Goal: Communication & Community: Answer question/provide support

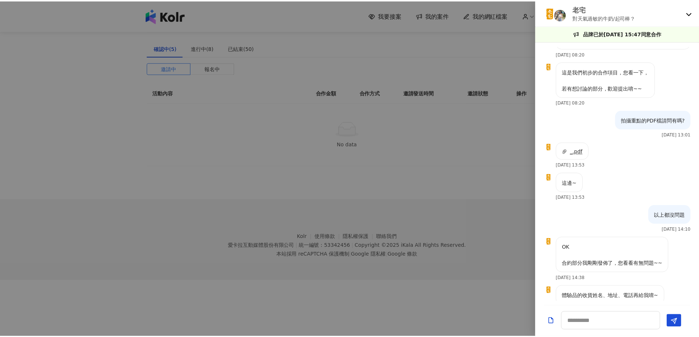
scroll to position [469, 0]
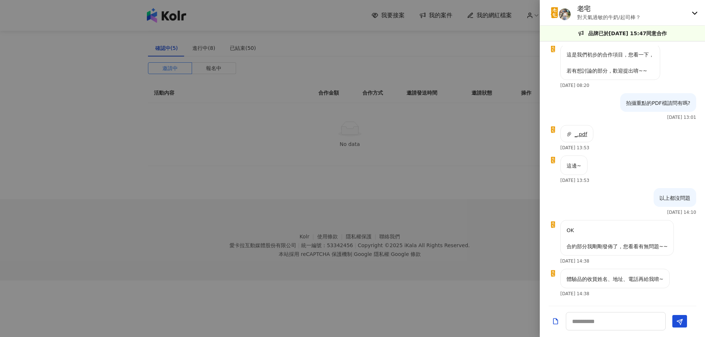
click at [184, 23] on div at bounding box center [352, 168] width 705 height 337
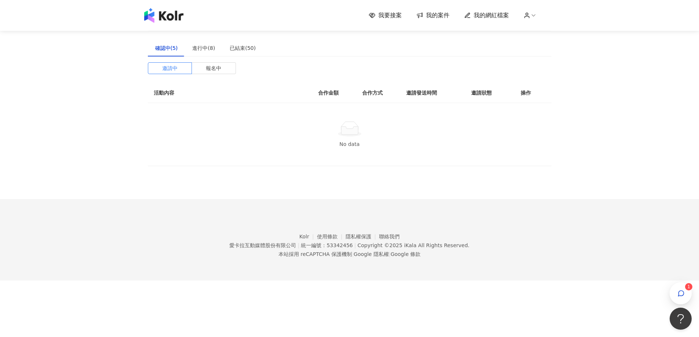
click at [433, 14] on span "我的案件" at bounding box center [437, 15] width 23 height 8
click at [194, 50] on div "進行中(8)" at bounding box center [203, 48] width 23 height 8
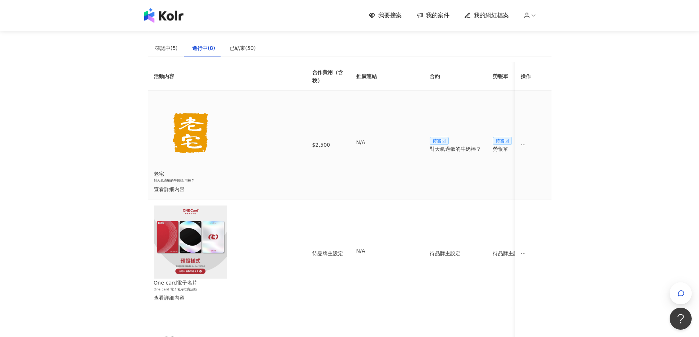
click at [524, 142] on icon "ellipsis" at bounding box center [523, 144] width 5 height 5
click at [535, 152] on div "傳訊 1" at bounding box center [540, 153] width 26 height 8
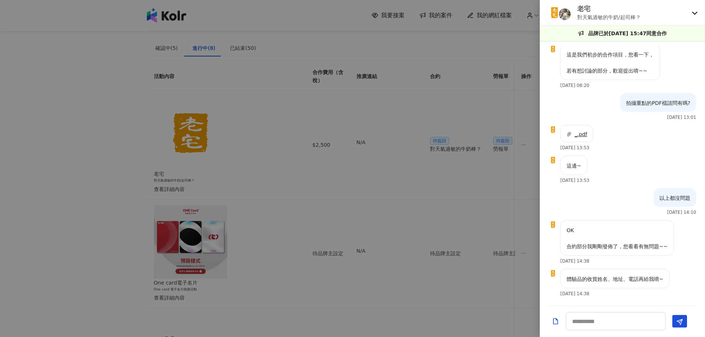
click at [485, 169] on div at bounding box center [352, 168] width 705 height 337
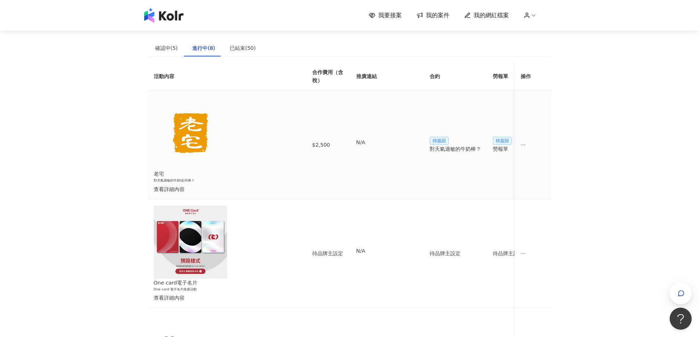
click at [226, 170] on div "老宅 對天氣過敏的牛奶/起司棒？ 查看詳細內容" at bounding box center [221, 181] width 135 height 23
click at [225, 185] on div "查看詳細內容" at bounding box center [221, 189] width 135 height 8
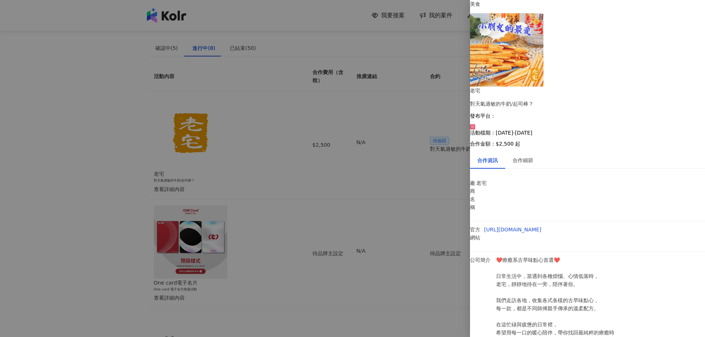
click at [214, 82] on div at bounding box center [352, 168] width 705 height 337
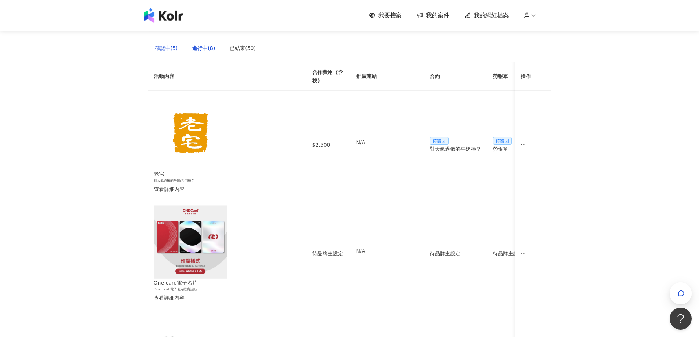
click at [164, 45] on div "確認中(5)" at bounding box center [166, 48] width 23 height 8
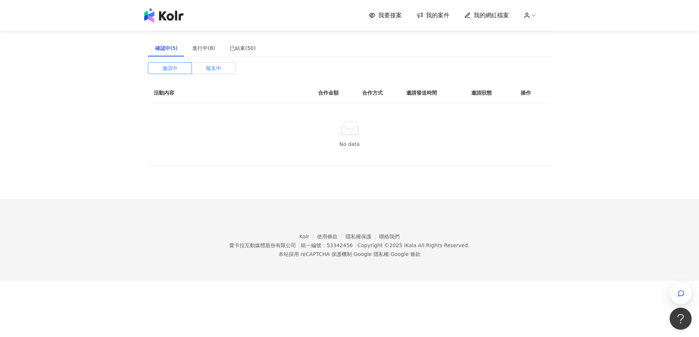
click at [222, 68] on label "報名中" at bounding box center [214, 68] width 44 height 12
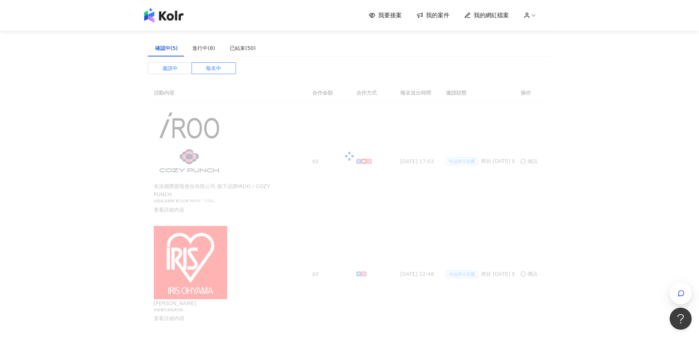
click at [172, 69] on span "邀請中" at bounding box center [169, 68] width 15 height 11
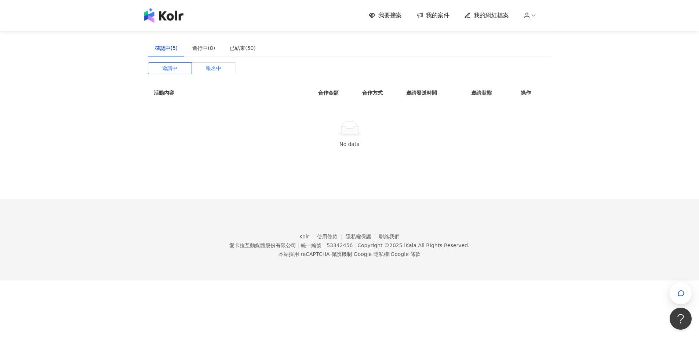
click at [211, 67] on span "報名中" at bounding box center [213, 68] width 15 height 11
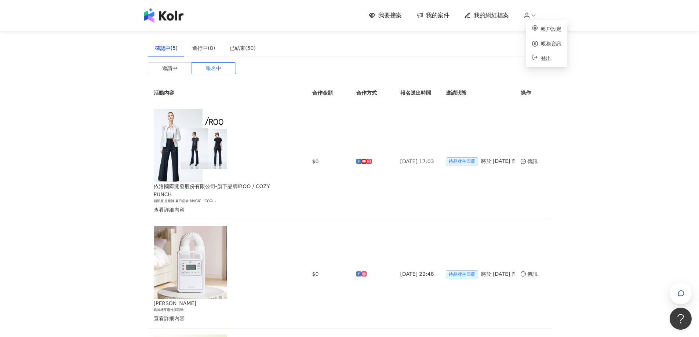
click at [534, 14] on icon at bounding box center [533, 15] width 7 height 7
click at [469, 42] on div "確認中(5) 進行中(8) 已結束(50)" at bounding box center [350, 48] width 404 height 17
click at [200, 50] on div "進行中(8)" at bounding box center [203, 48] width 23 height 8
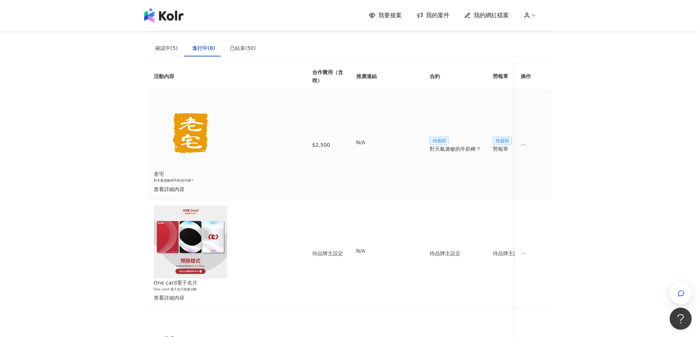
click at [470, 145] on div "對天氣過敏的牛奶棒？" at bounding box center [455, 149] width 51 height 8
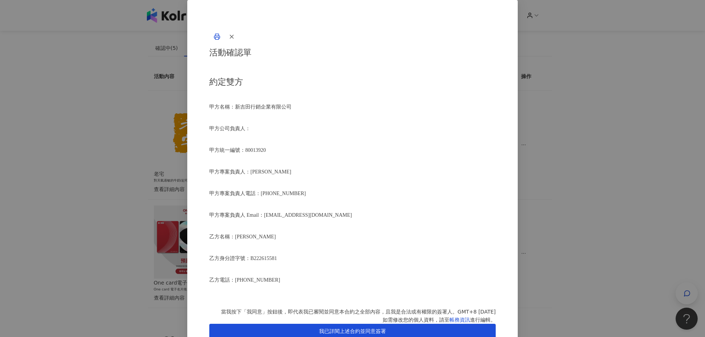
scroll to position [904, 0]
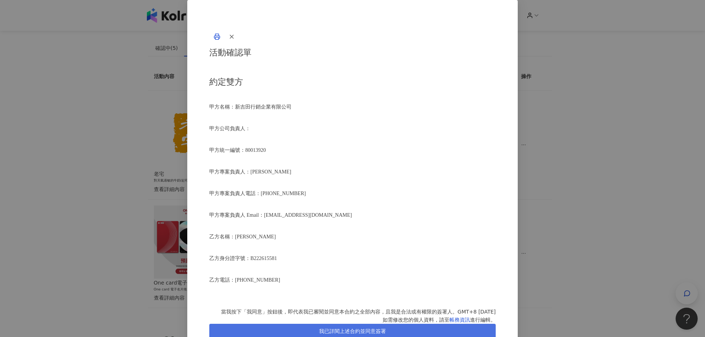
click at [386, 328] on span "我已詳閱上述合約並同意簽署" at bounding box center [352, 331] width 67 height 6
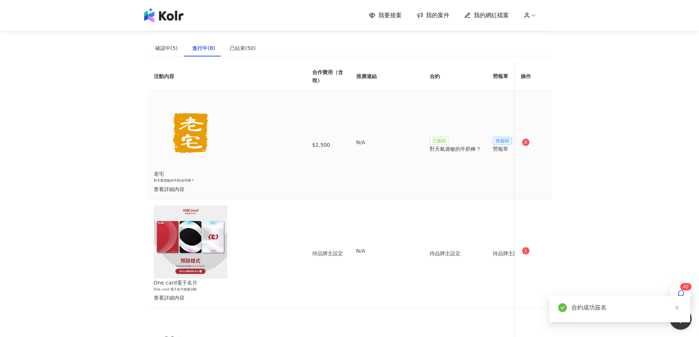
click at [526, 142] on icon "ellipsis" at bounding box center [523, 144] width 5 height 5
click at [536, 159] on li "傳訊" at bounding box center [539, 153] width 34 height 15
click at [526, 142] on icon "ellipsis" at bounding box center [523, 144] width 5 height 5
click at [538, 154] on div "傳訊" at bounding box center [540, 153] width 26 height 8
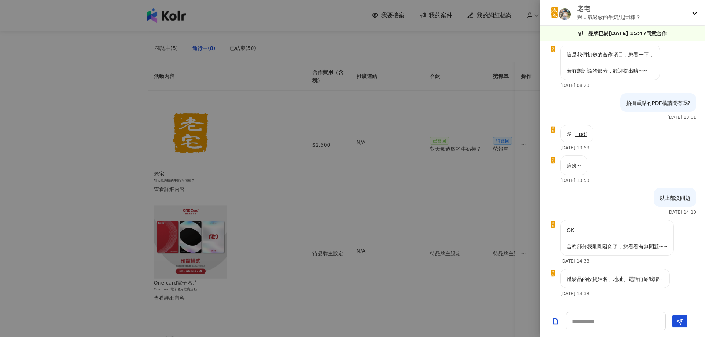
scroll to position [469, 0]
click at [606, 318] on textarea at bounding box center [616, 321] width 100 height 18
type textarea "*"
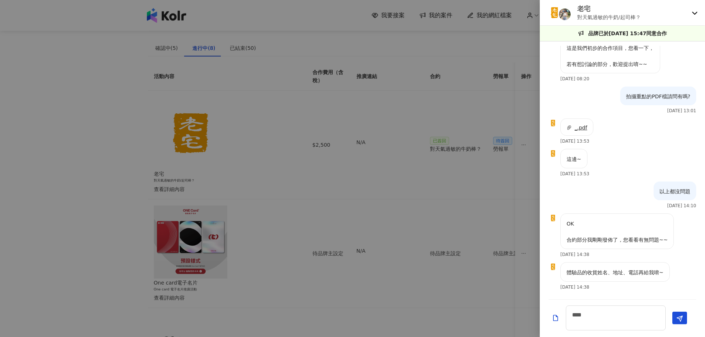
drag, startPoint x: 672, startPoint y: 226, endPoint x: 668, endPoint y: 272, distance: 45.7
click at [672, 226] on div "OK 合約部分我剛剛發佈了，您看看有無問題~~ [DATE] 14:38" at bounding box center [621, 238] width 165 height 49
click at [627, 317] on textarea "***" at bounding box center [616, 318] width 100 height 25
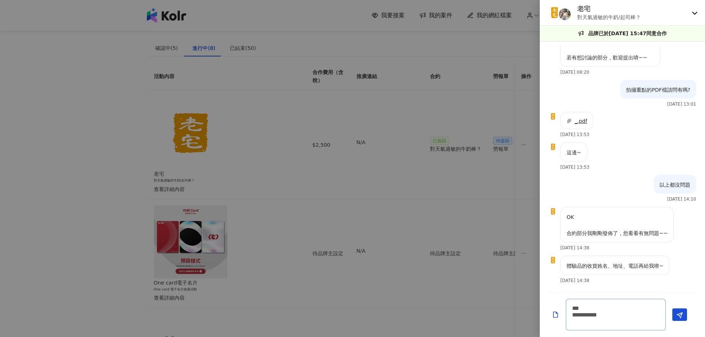
paste textarea "**********"
type textarea "**********"
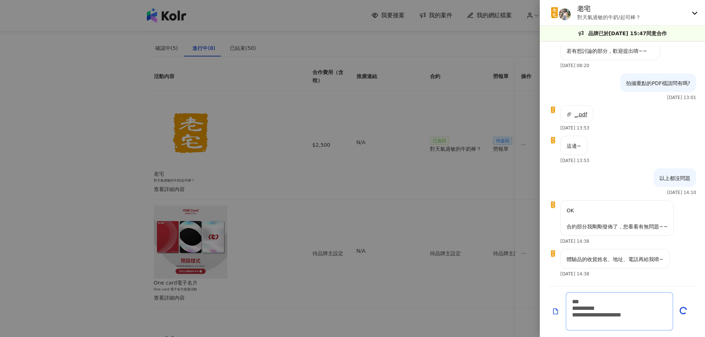
scroll to position [517, 0]
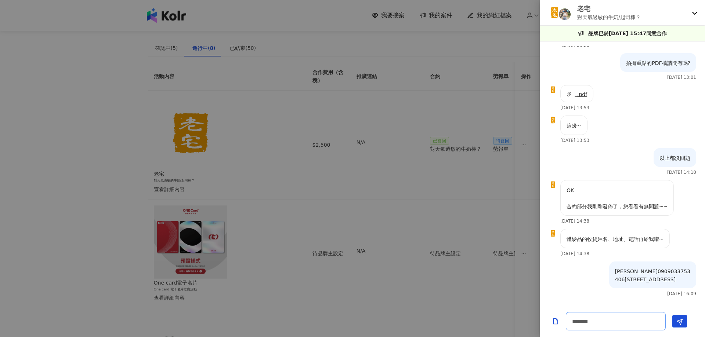
type textarea "********"
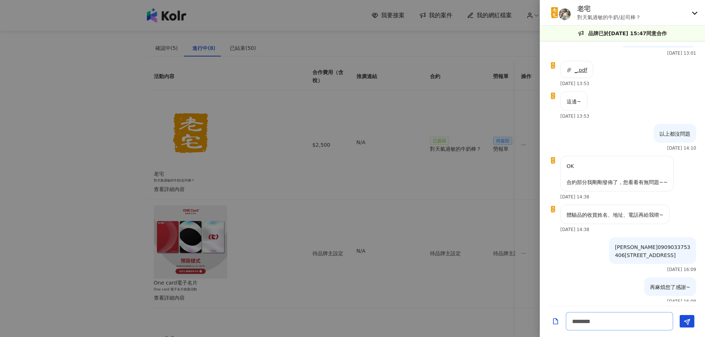
scroll to position [549, 0]
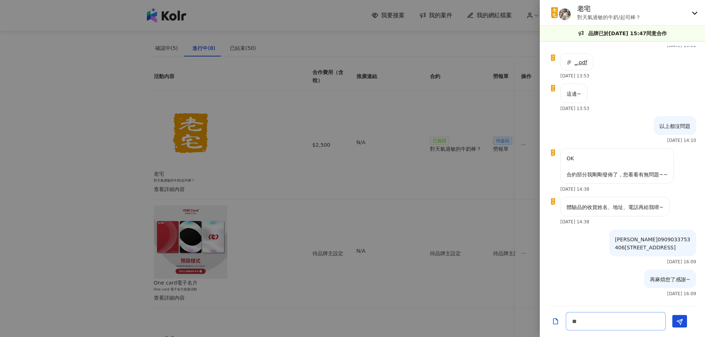
type textarea "*"
type textarea "*********"
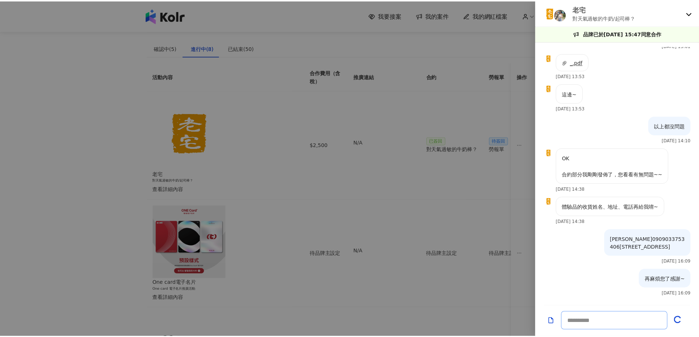
scroll to position [581, 0]
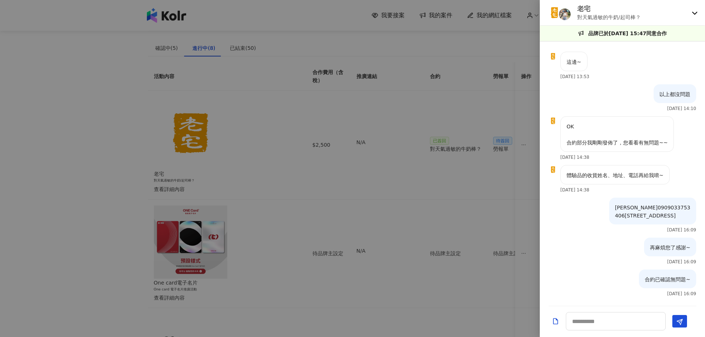
click at [493, 185] on div at bounding box center [352, 168] width 705 height 337
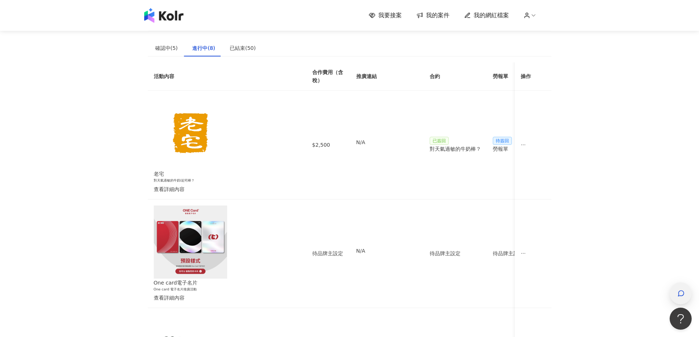
click at [675, 297] on div "button" at bounding box center [681, 294] width 22 height 22
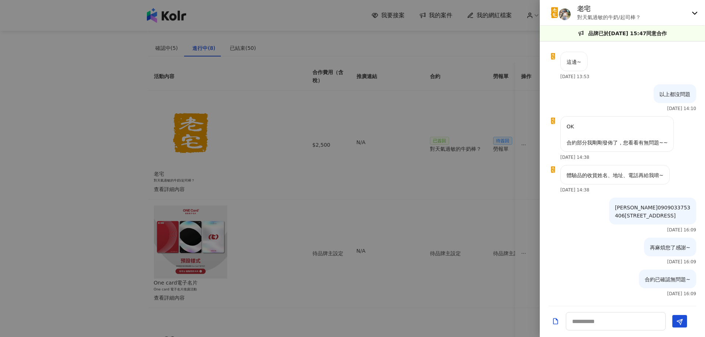
click at [696, 11] on icon at bounding box center [694, 13] width 6 height 6
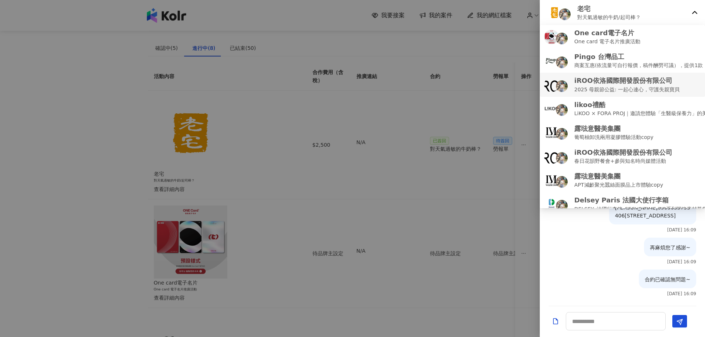
click at [644, 86] on p "2025 母親節公益: 一起心連心，守護失親寶貝" at bounding box center [626, 90] width 105 height 8
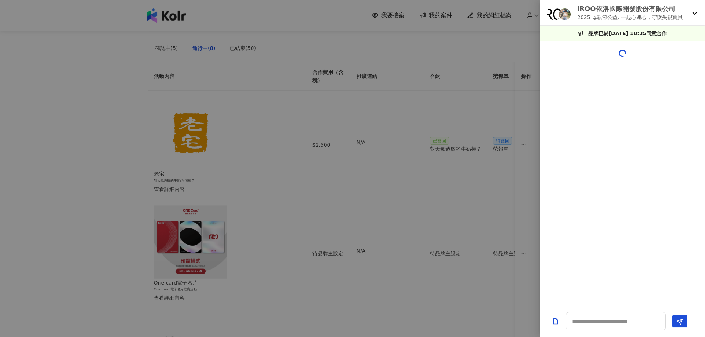
scroll to position [0, 0]
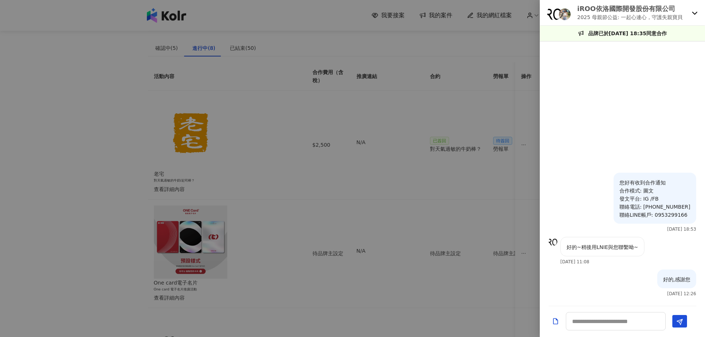
click at [695, 13] on icon at bounding box center [694, 13] width 5 height 3
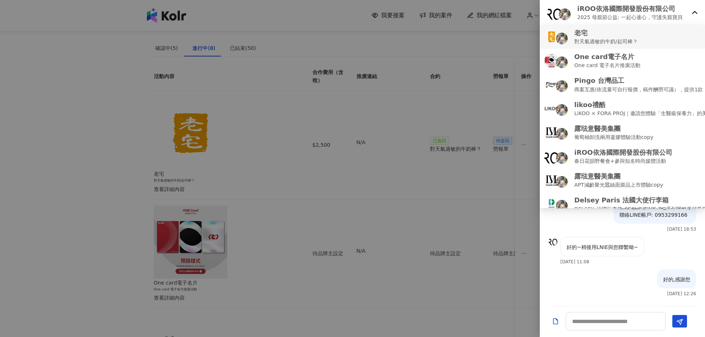
click at [661, 45] on div "老宅 對天氣過敏的牛奶/起司棒？" at bounding box center [622, 36] width 156 height 17
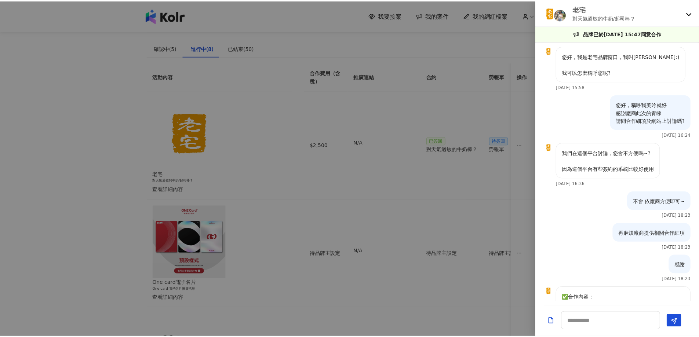
scroll to position [581, 0]
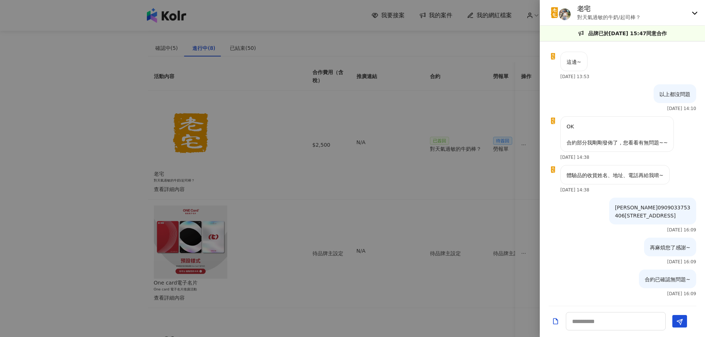
click at [521, 100] on div at bounding box center [352, 168] width 705 height 337
